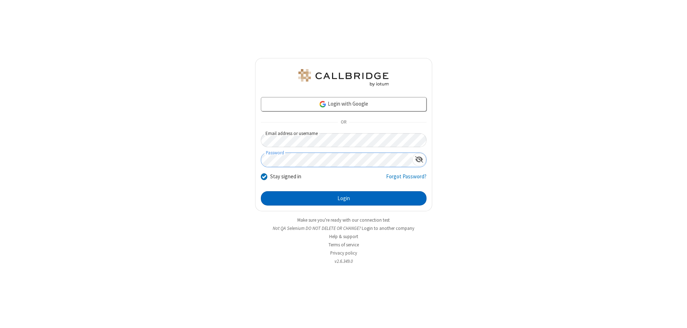
click at [343, 198] on button "Login" at bounding box center [344, 198] width 166 height 14
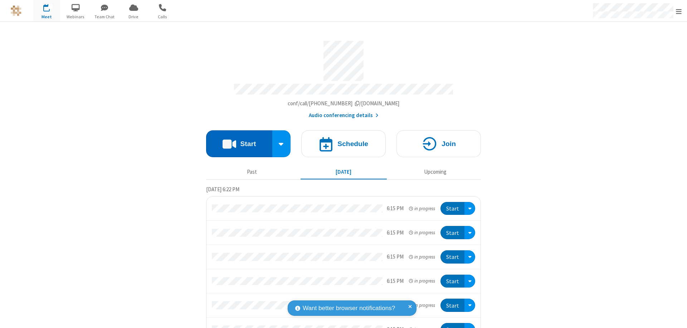
click at [236, 140] on button "Start" at bounding box center [239, 143] width 66 height 27
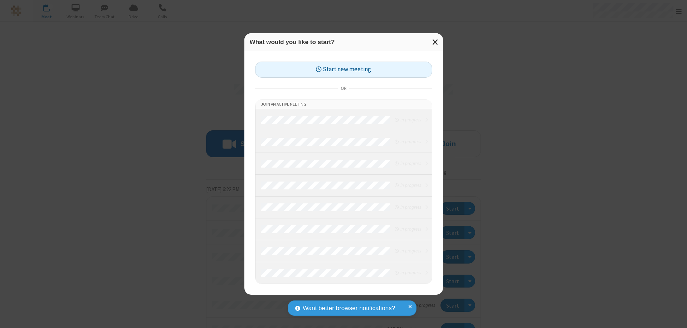
click at [343, 69] on button "Start new meeting" at bounding box center [343, 70] width 177 height 16
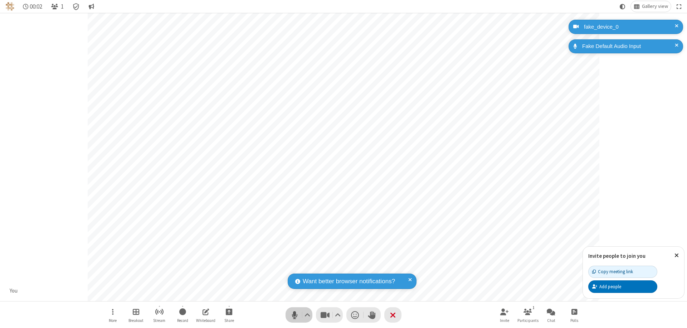
click at [294, 314] on span "Mute (⌘+Shift+A)" at bounding box center [294, 314] width 11 height 10
click at [294, 314] on span "Unmute (⌘+Shift+A)" at bounding box center [294, 314] width 11 height 10
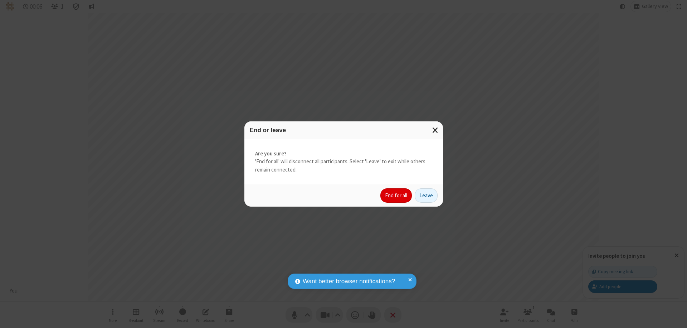
click at [396, 195] on button "End for all" at bounding box center [395, 195] width 31 height 14
